Goal: Information Seeking & Learning: Learn about a topic

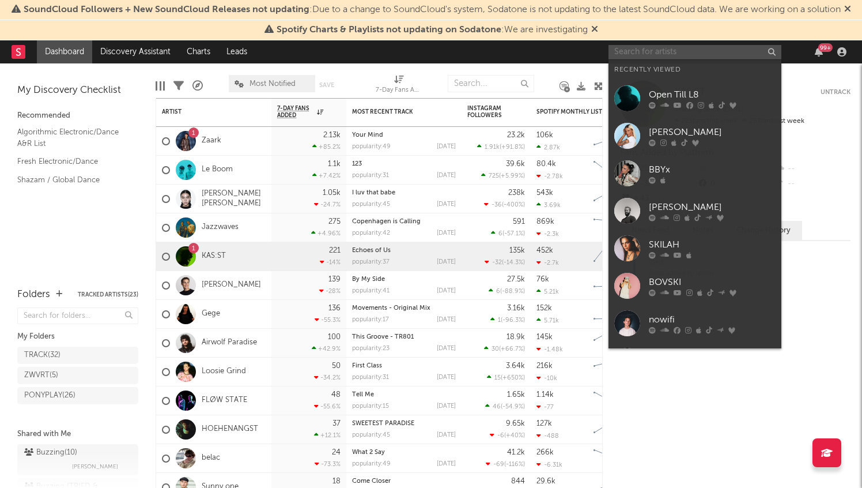
click at [706, 51] on input "text" at bounding box center [695, 52] width 173 height 14
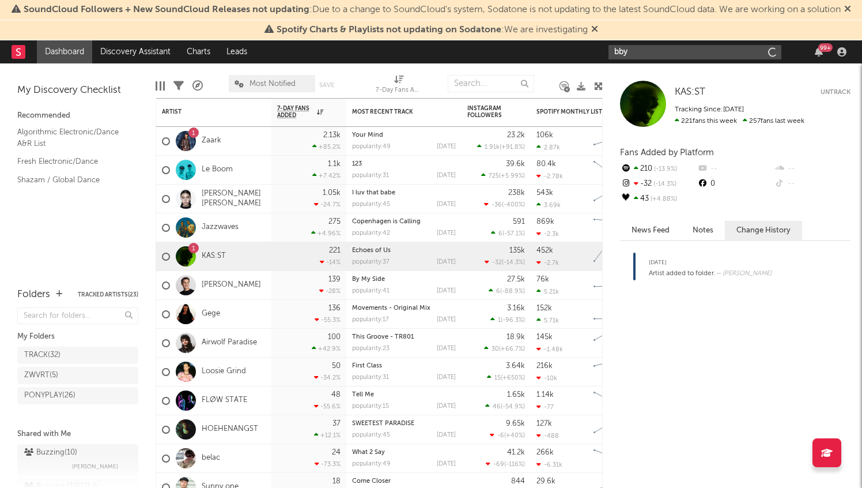
type input "bbyx"
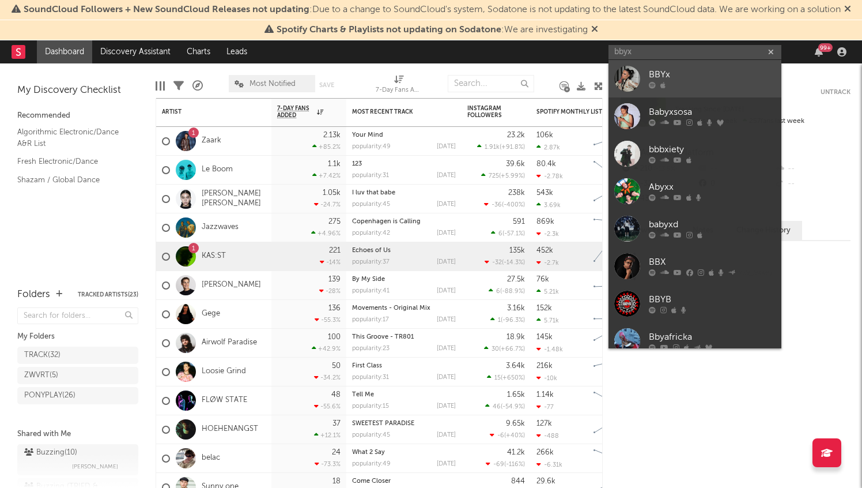
click at [689, 63] on link "BBYx" at bounding box center [695, 78] width 173 height 37
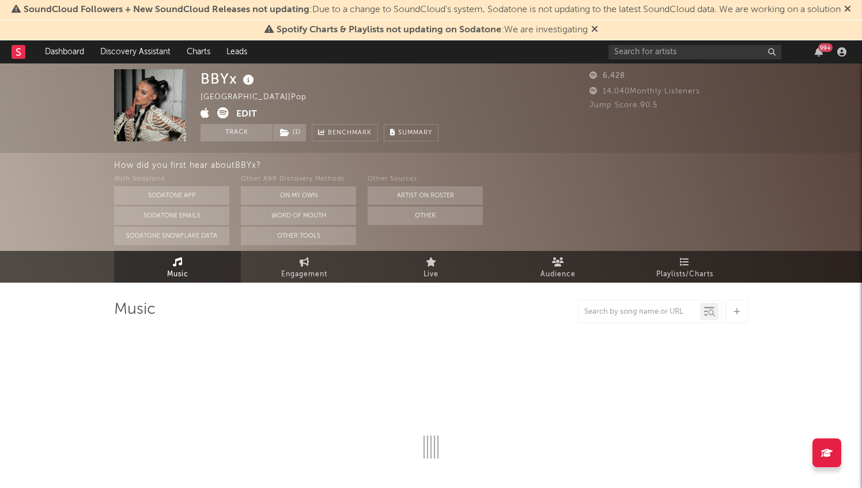
select select "6m"
